Goal: Task Accomplishment & Management: Use online tool/utility

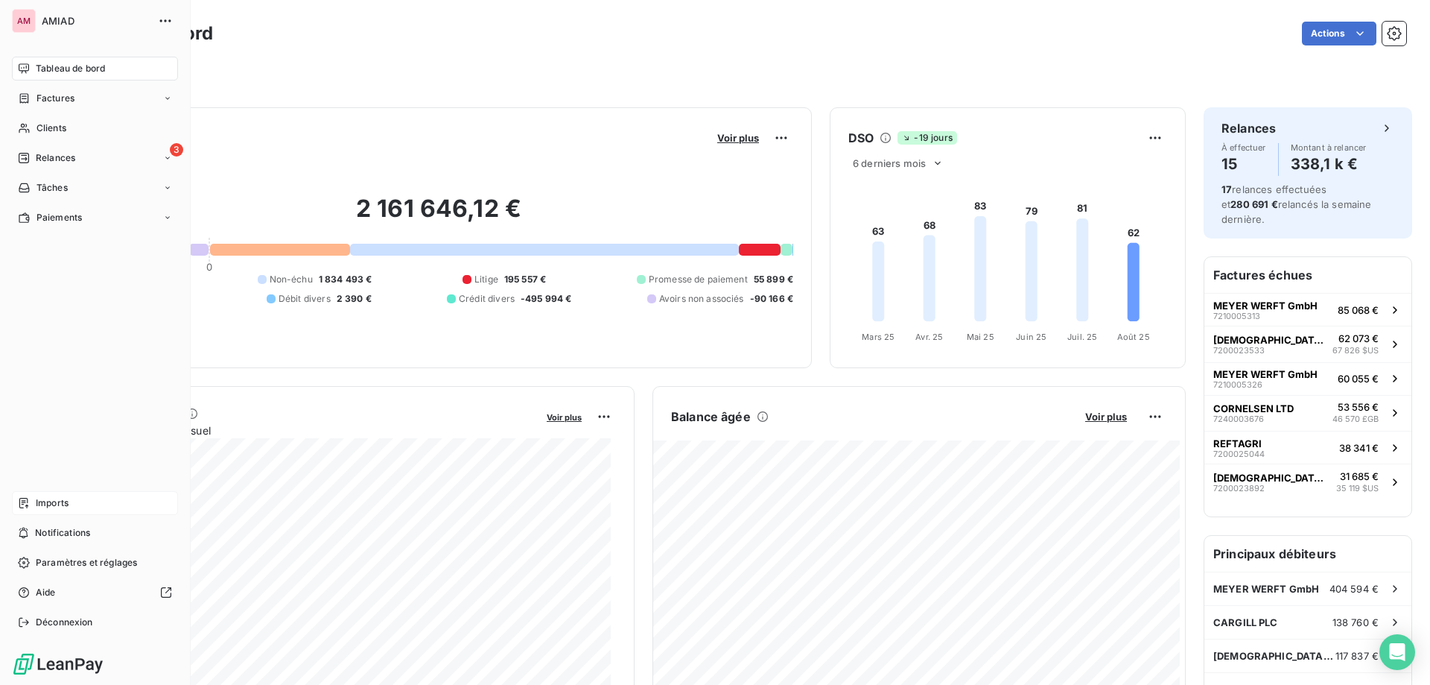
click at [61, 504] on span "Imports" at bounding box center [52, 502] width 33 height 13
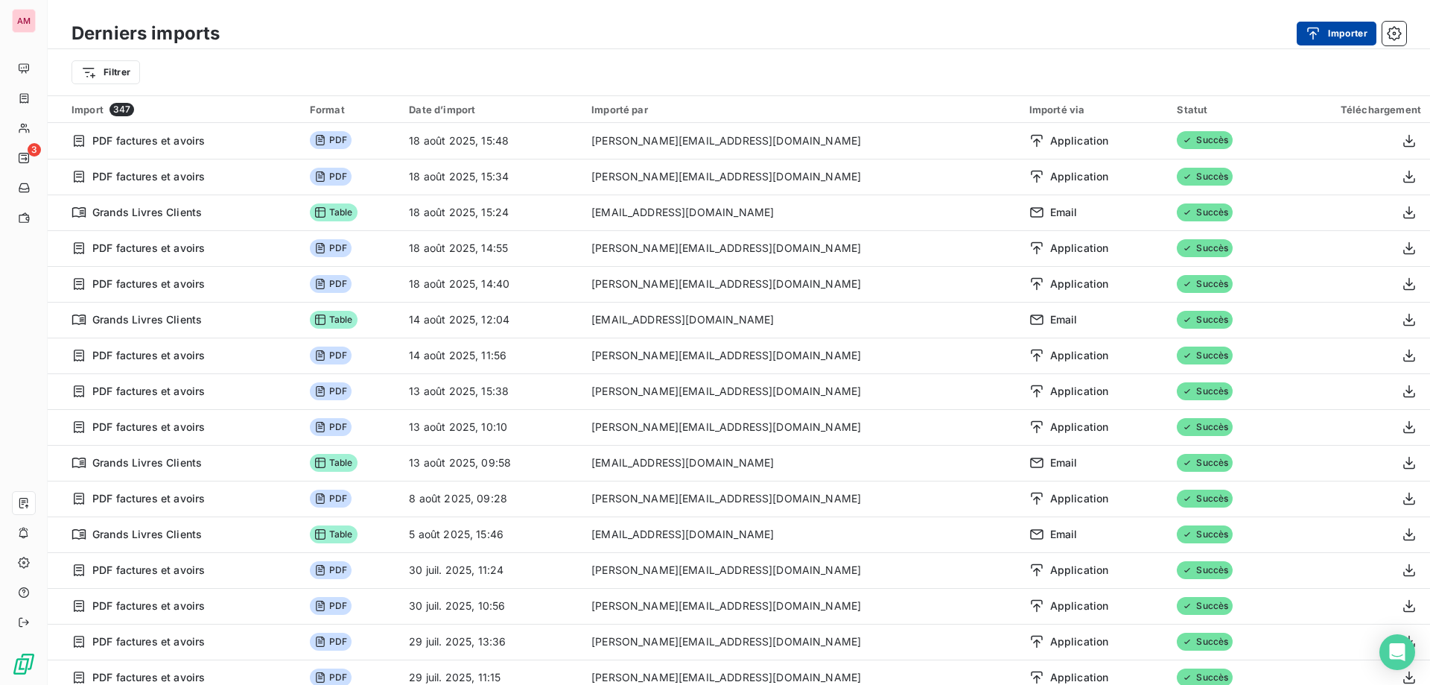
click at [1344, 38] on button "Importer" at bounding box center [1337, 34] width 80 height 24
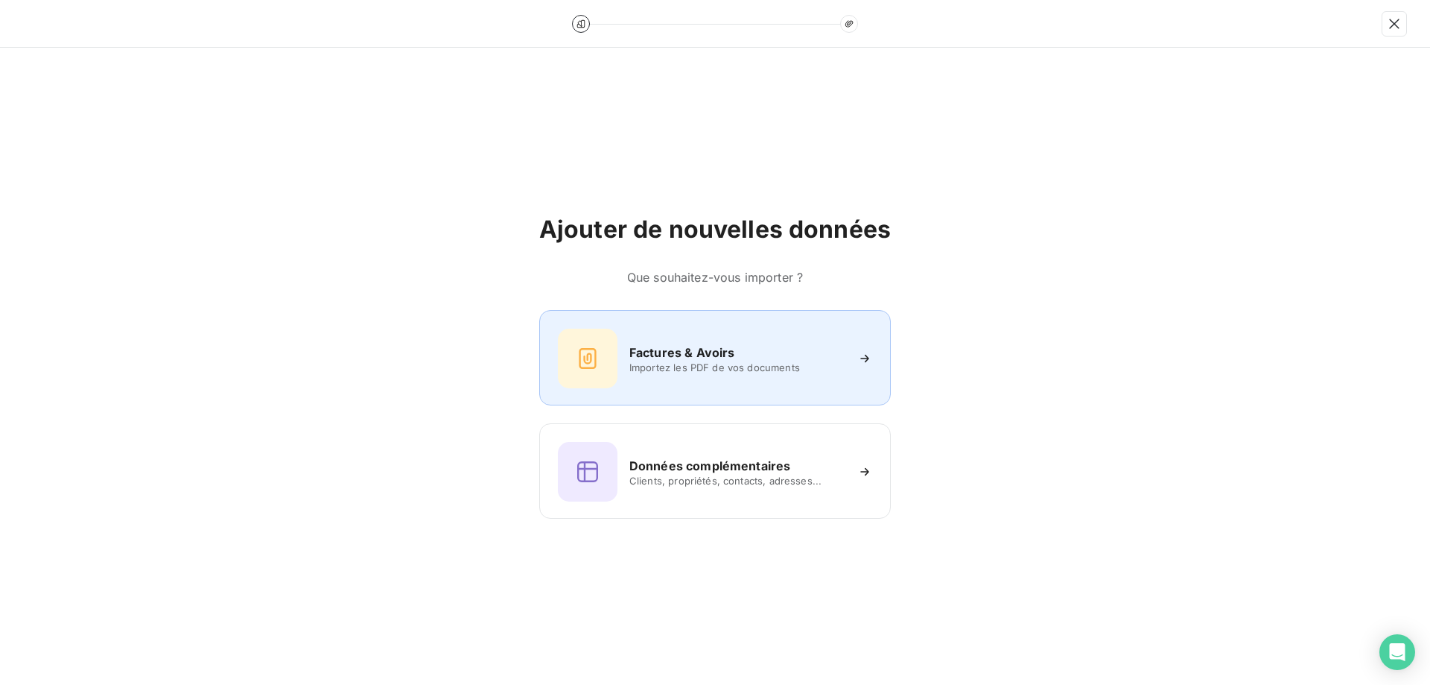
click at [713, 322] on div "Factures & Avoirs Importez les PDF de vos documents" at bounding box center [715, 357] width 352 height 95
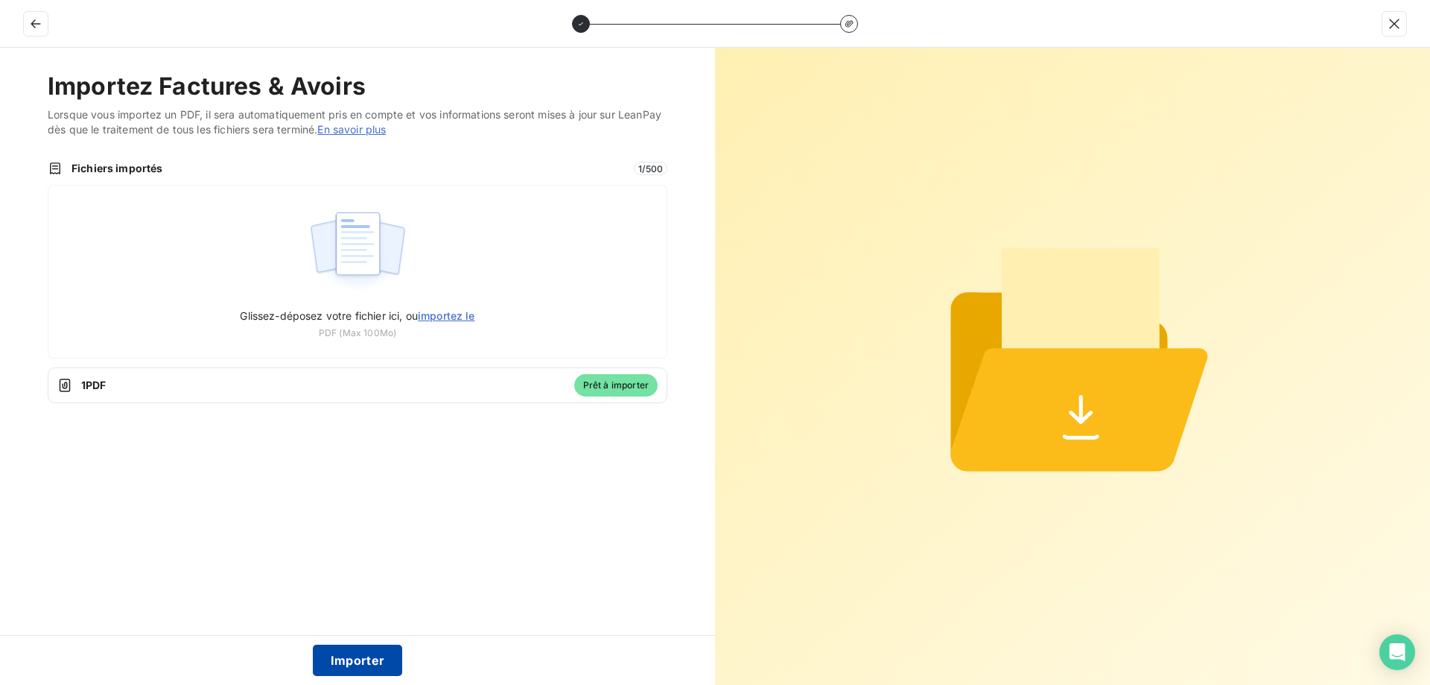
click at [358, 662] on button "Importer" at bounding box center [358, 659] width 90 height 31
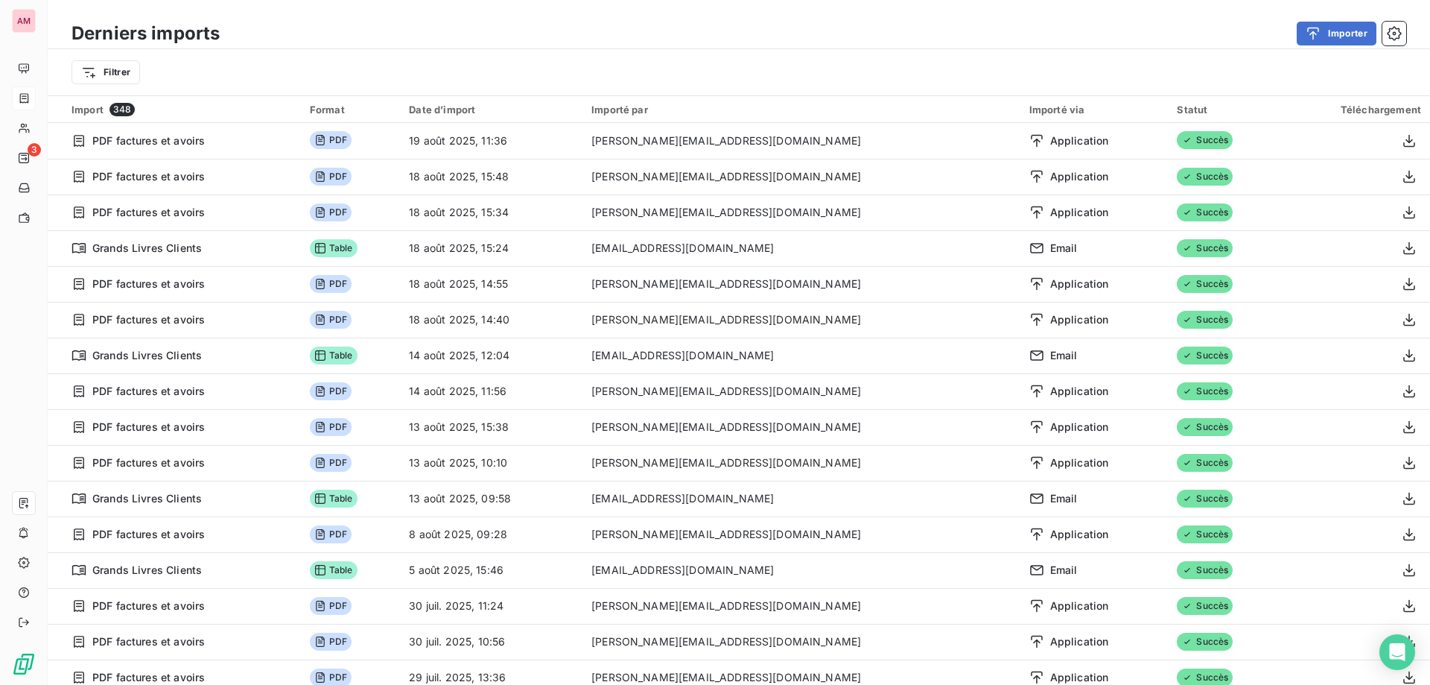
click at [48, 86] on div "AM 3" at bounding box center [24, 342] width 48 height 685
click at [36, 165] on div "3" at bounding box center [24, 158] width 24 height 24
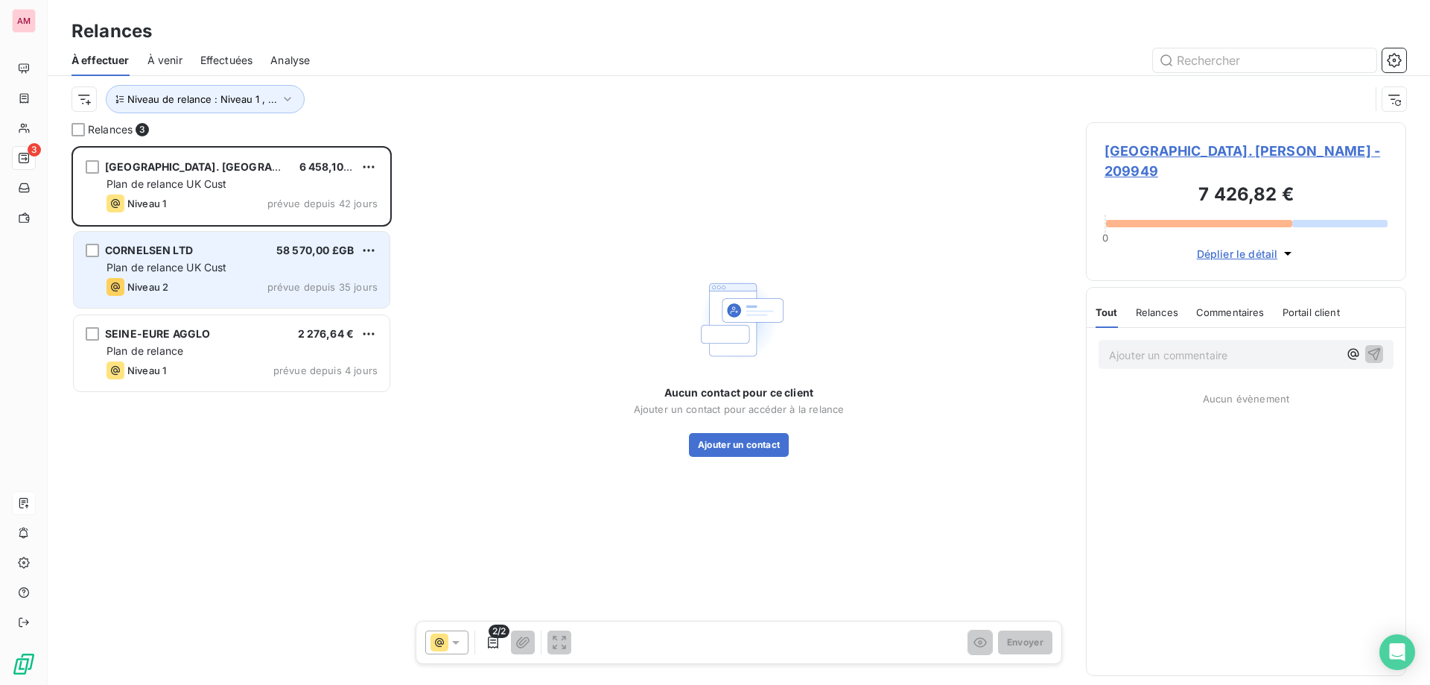
scroll to position [527, 309]
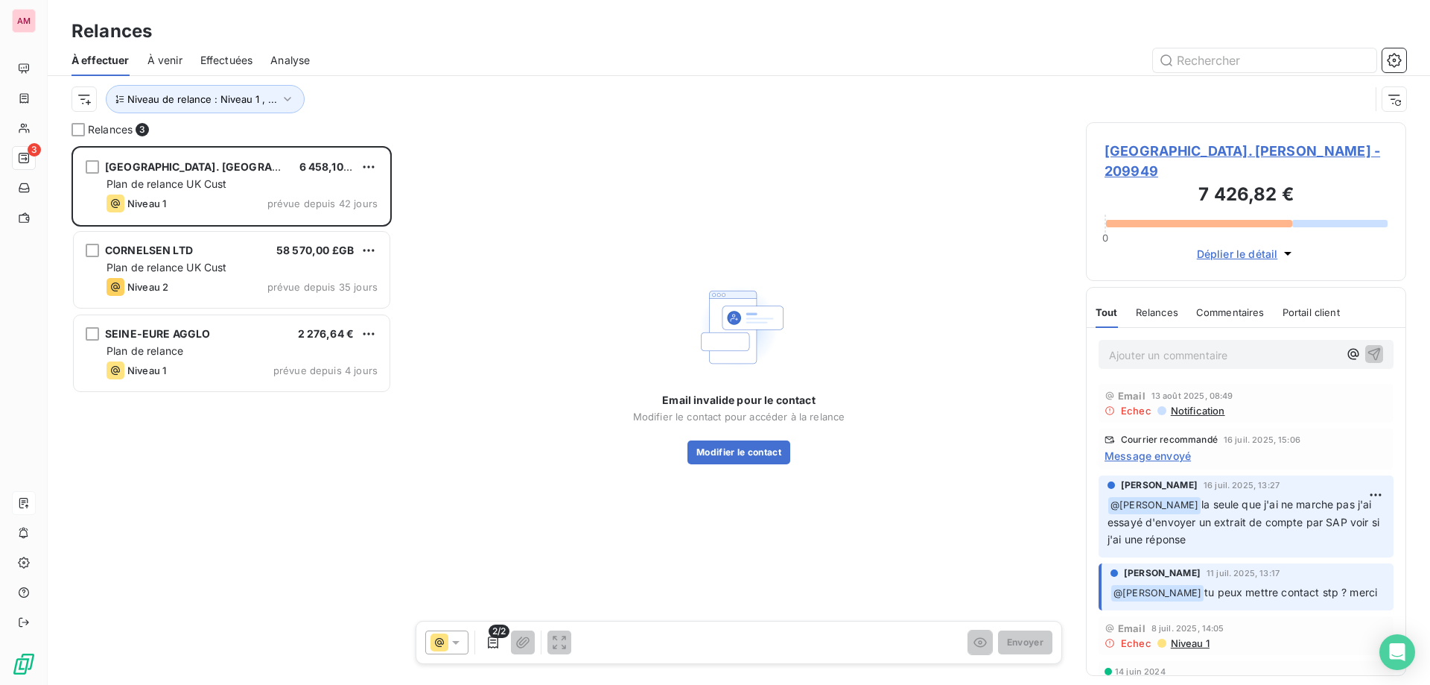
click at [234, 467] on div "[GEOGRAPHIC_DATA]. [PERSON_NAME] 6 458,10 £GB Plan de relance UK Cust Niveau 1 …" at bounding box center [232, 415] width 320 height 539
